Goal: Transaction & Acquisition: Book appointment/travel/reservation

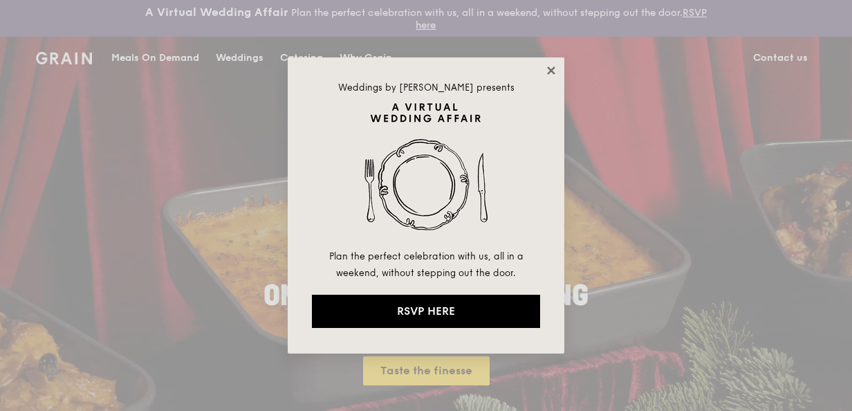
click at [553, 67] on icon at bounding box center [551, 70] width 12 height 12
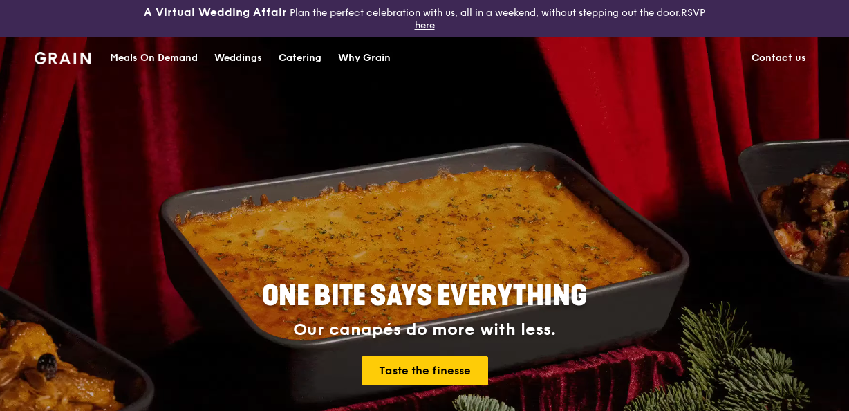
click at [310, 57] on div "Catering" at bounding box center [300, 57] width 43 height 41
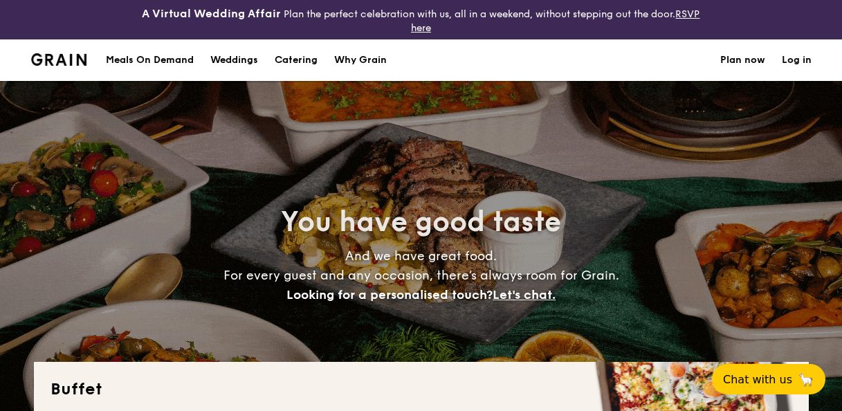
select select
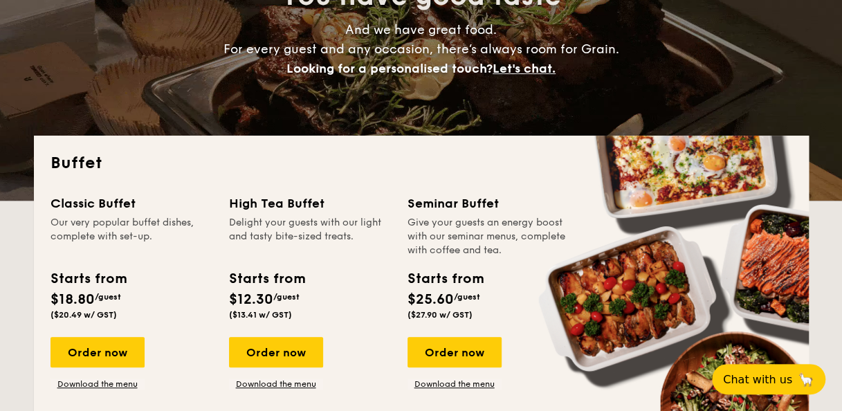
scroll to position [277, 0]
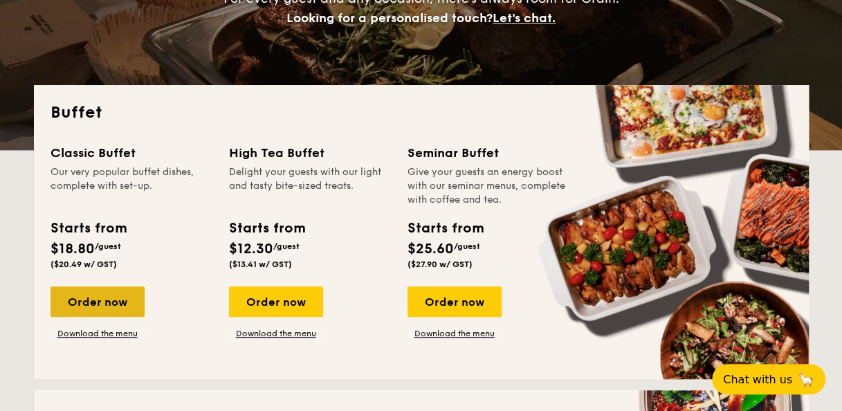
click at [96, 300] on div "Order now" at bounding box center [97, 301] width 94 height 30
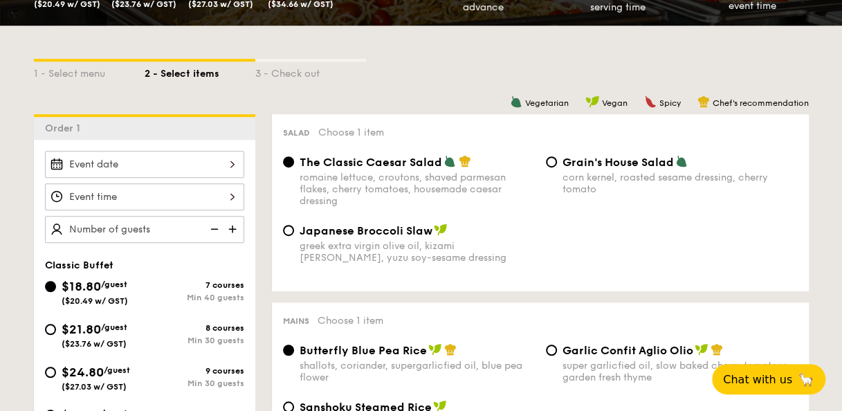
scroll to position [346, 0]
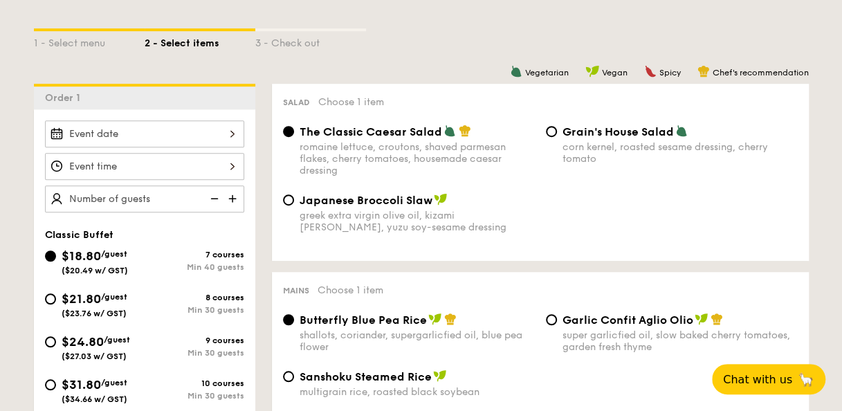
click at [119, 98] on div "Order 1" at bounding box center [144, 97] width 221 height 26
click at [126, 129] on div at bounding box center [144, 133] width 199 height 27
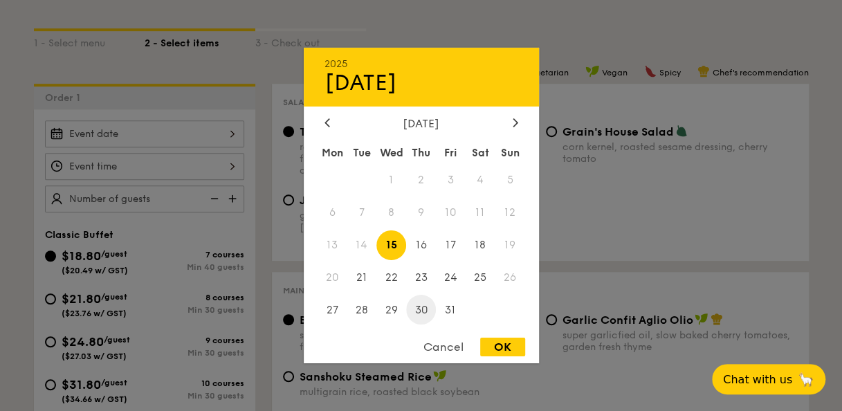
click at [417, 308] on span "30" at bounding box center [421, 310] width 30 height 30
click at [497, 346] on div "OK" at bounding box center [502, 346] width 45 height 19
type input "[DATE]"
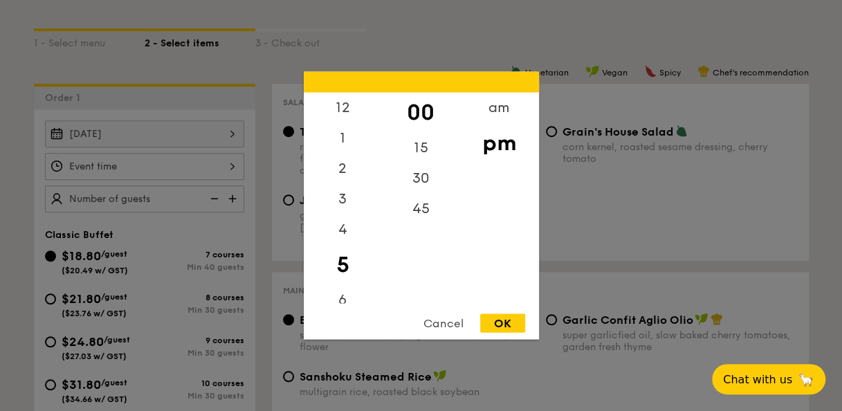
click at [176, 162] on div "12 1 2 3 4 5 6 7 8 9 10 11 00 15 30 45 am pm Cancel OK" at bounding box center [144, 166] width 199 height 27
click at [341, 116] on div "12" at bounding box center [343, 113] width 78 height 40
click at [514, 335] on div "Cancel OK" at bounding box center [421, 327] width 235 height 26
click at [514, 322] on div "OK" at bounding box center [502, 323] width 45 height 19
type input "12:00PM"
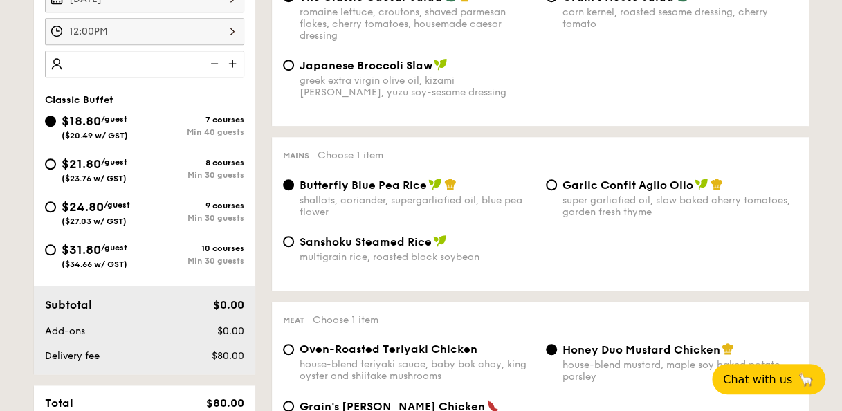
scroll to position [484, 0]
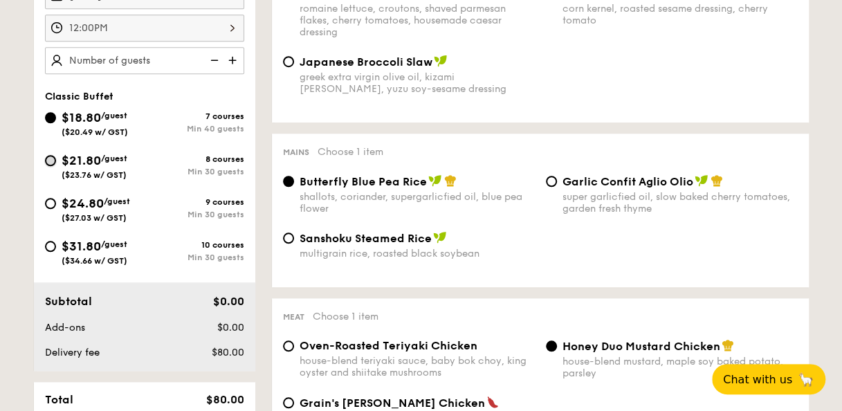
click at [48, 160] on input "$21.80 /guest ($23.76 w/ GST) 8 courses Min 30 guests" at bounding box center [50, 160] width 11 height 11
radio input "true"
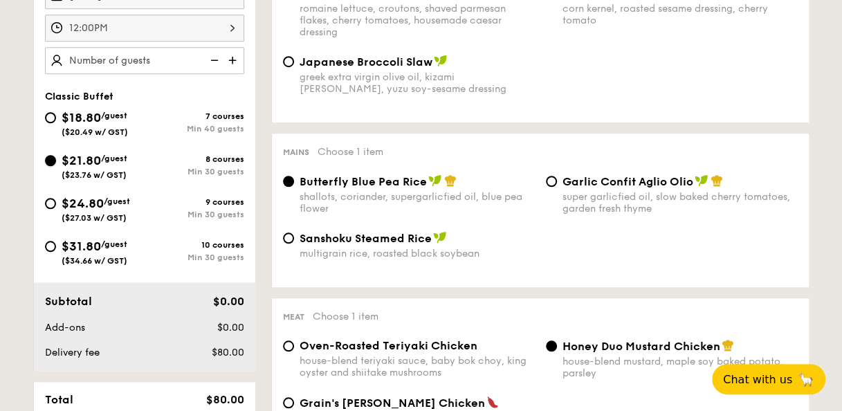
radio input "true"
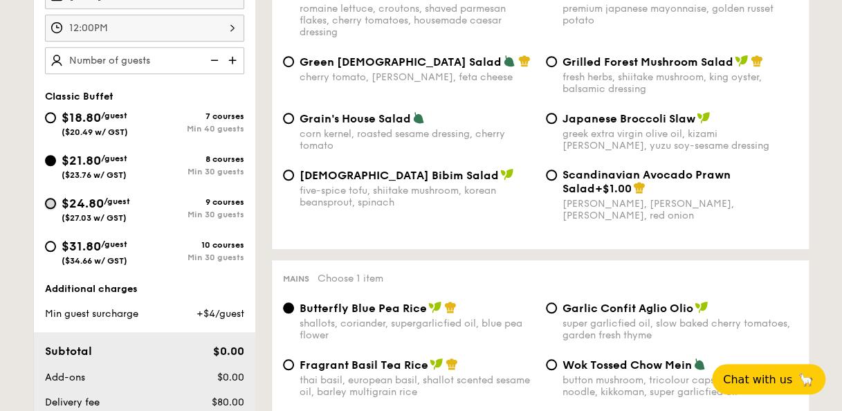
click at [48, 201] on input "$24.80 /guest ($27.03 w/ GST) 9 courses Min 30 guests" at bounding box center [50, 203] width 11 height 11
radio input "true"
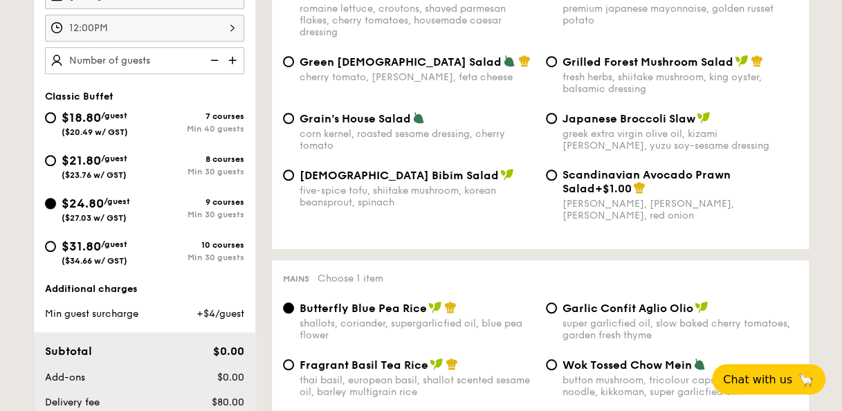
radio input "true"
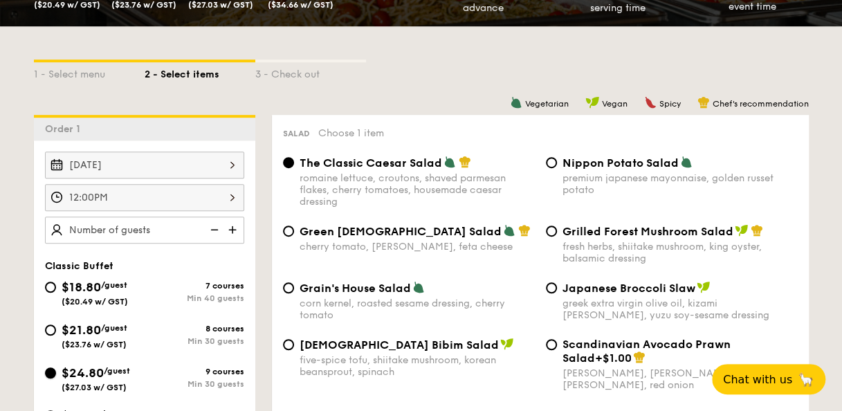
scroll to position [346, 0]
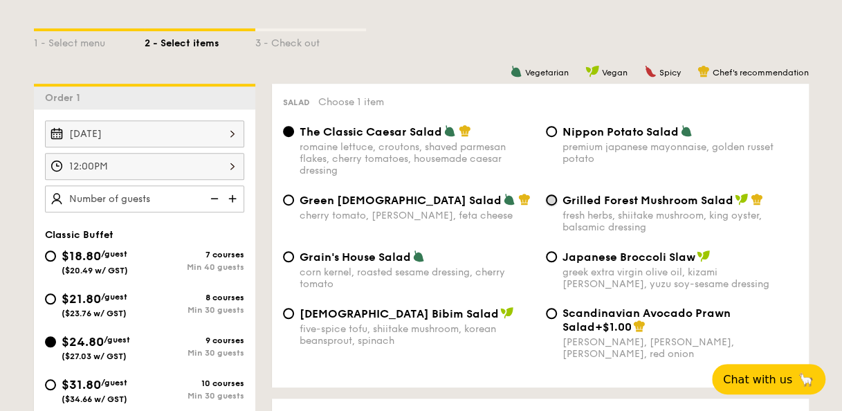
click at [550, 202] on input "Grilled Forest Mushroom Salad fresh herbs, shiitake mushroom, king oyster, bals…" at bounding box center [551, 199] width 11 height 11
radio input "true"
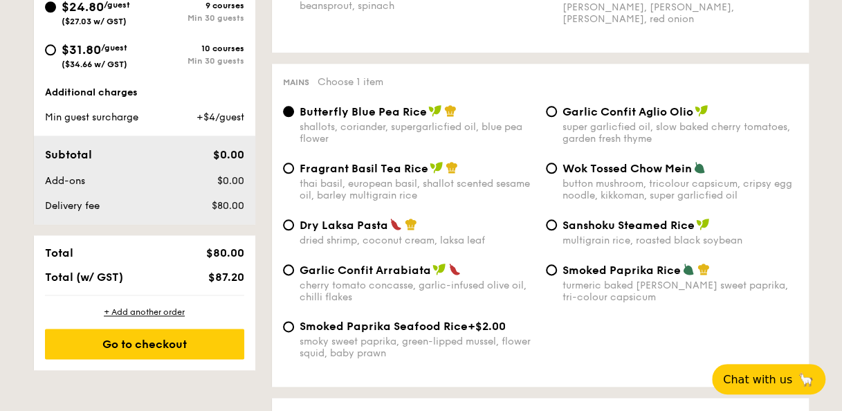
scroll to position [711, 0]
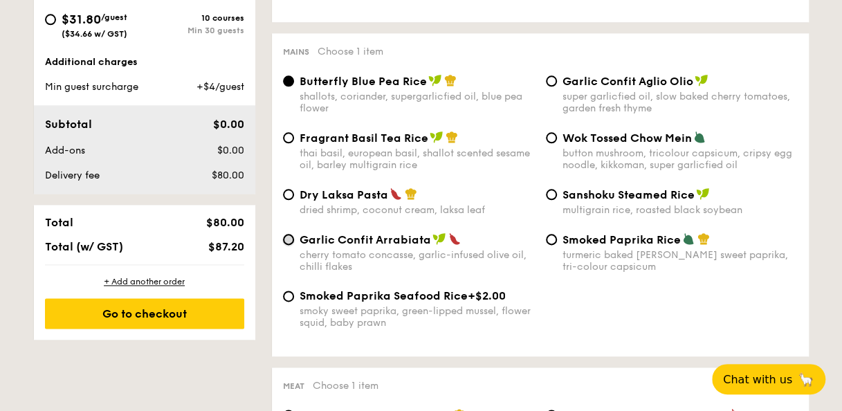
click at [290, 242] on input "Garlic Confit Arrabiata cherry tomato concasse, garlic-infused olive oil, chill…" at bounding box center [288, 239] width 11 height 11
radio input "true"
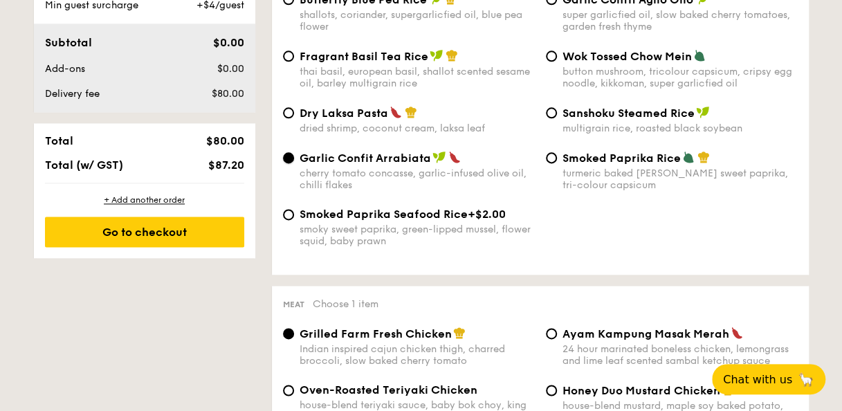
scroll to position [516, 0]
